Goal: Task Accomplishment & Management: Use online tool/utility

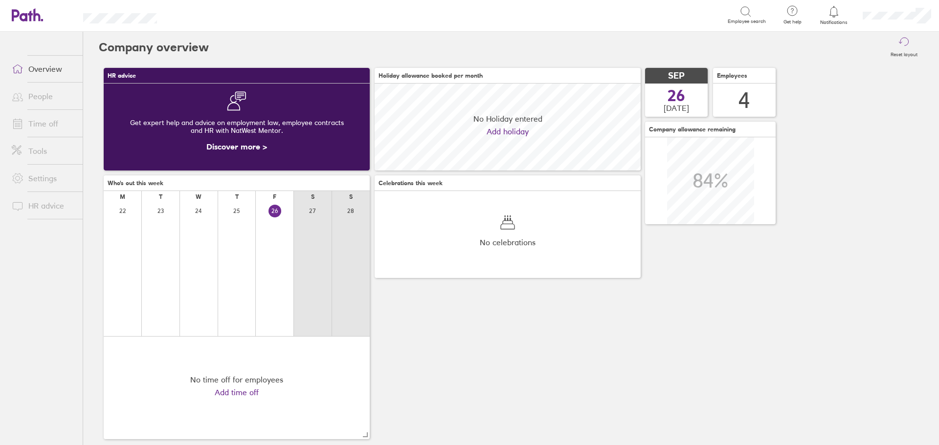
scroll to position [87, 266]
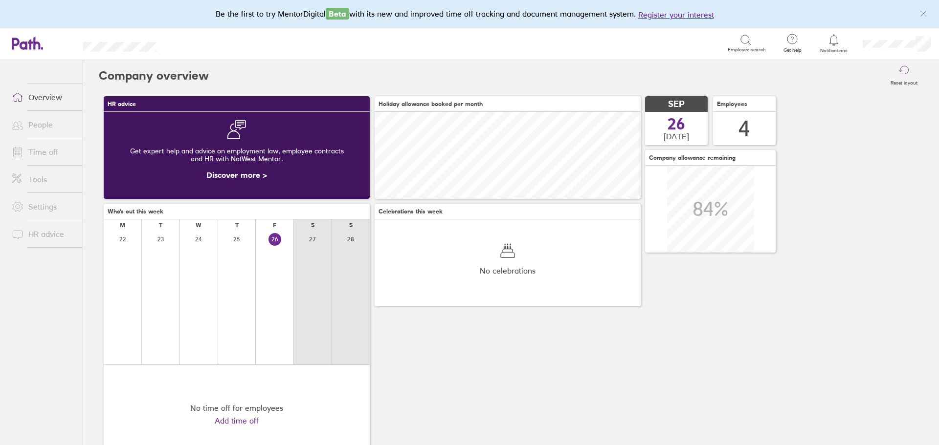
click at [31, 174] on link "Tools" at bounding box center [43, 180] width 79 height 20
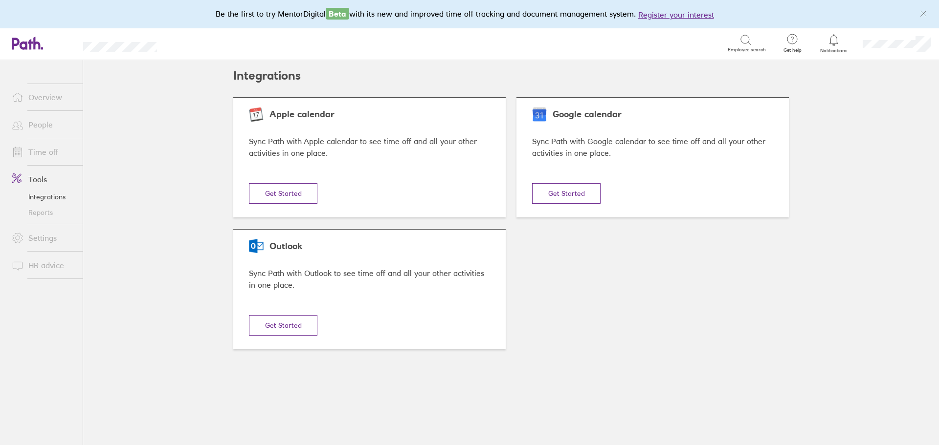
click at [46, 213] on link "Reports" at bounding box center [43, 213] width 79 height 16
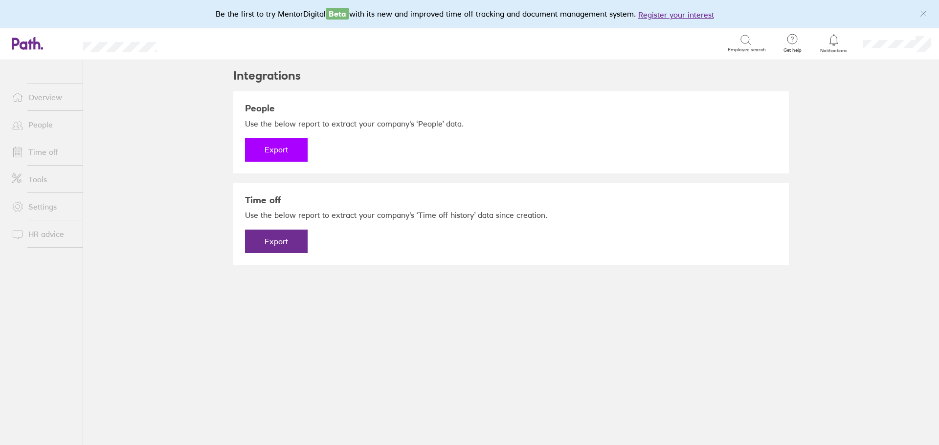
click at [278, 148] on button "Export" at bounding box center [276, 149] width 63 height 23
click at [284, 147] on link "Download" at bounding box center [276, 149] width 63 height 23
click at [272, 243] on button "Export" at bounding box center [276, 241] width 63 height 23
click at [278, 243] on link "Download" at bounding box center [276, 241] width 63 height 23
